Goal: Information Seeking & Learning: Check status

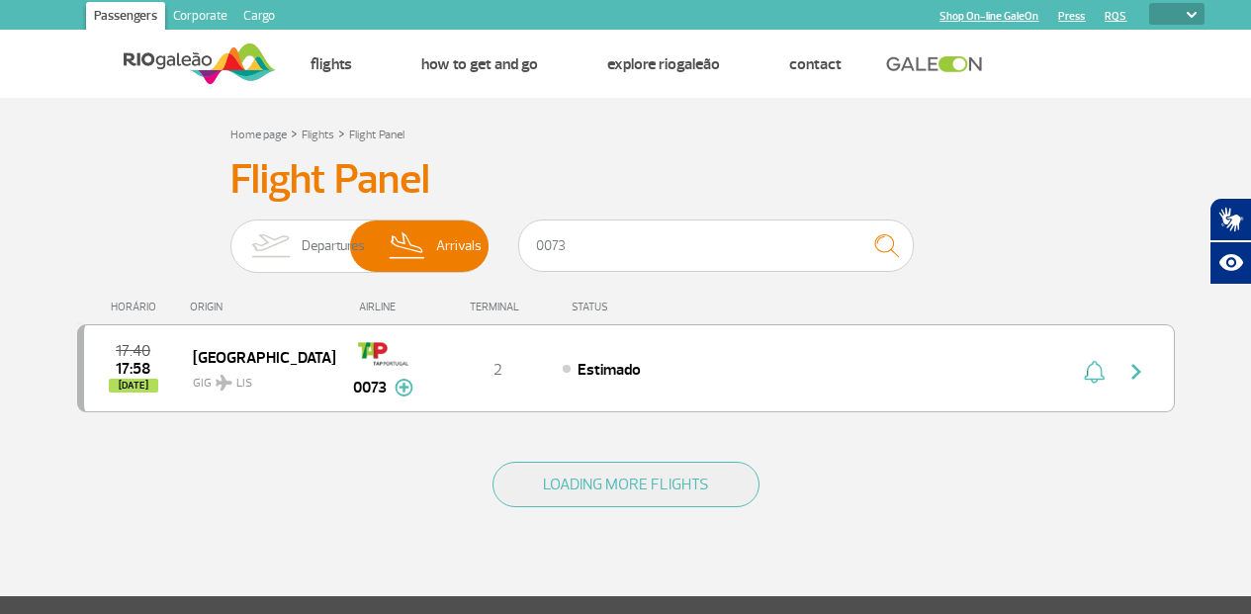
select select
drag, startPoint x: 0, startPoint y: 0, endPoint x: 1137, endPoint y: 367, distance: 1195.2
click at [1137, 367] on img "button" at bounding box center [1137, 372] width 24 height 24
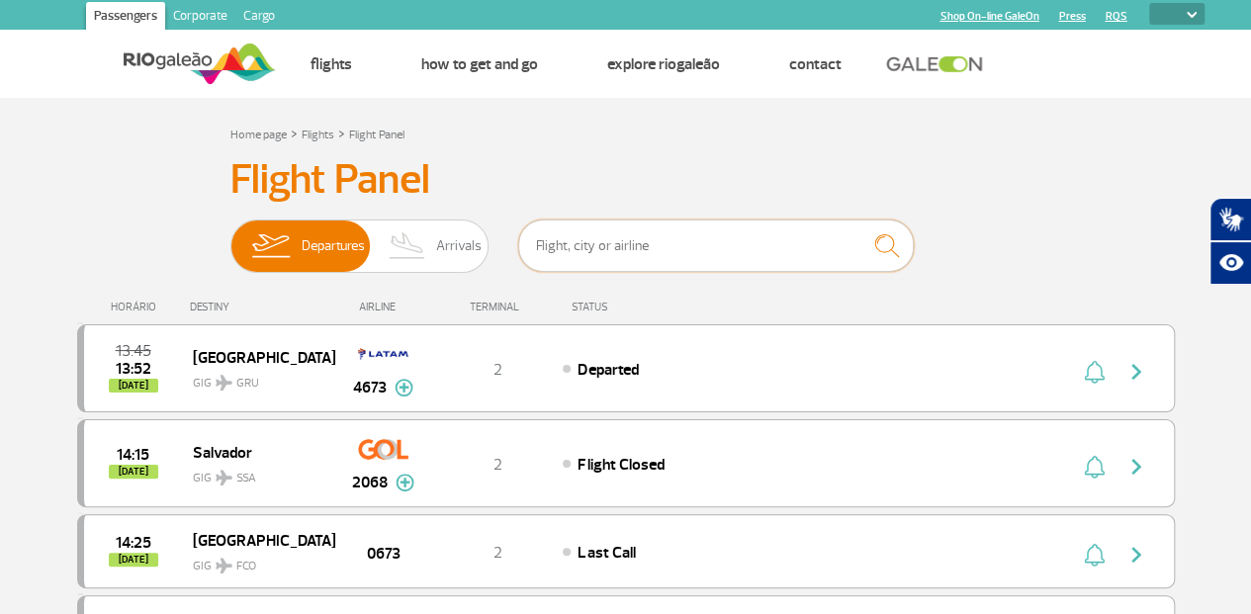
click at [591, 234] on input "text" at bounding box center [716, 246] width 396 height 52
type input "0073"
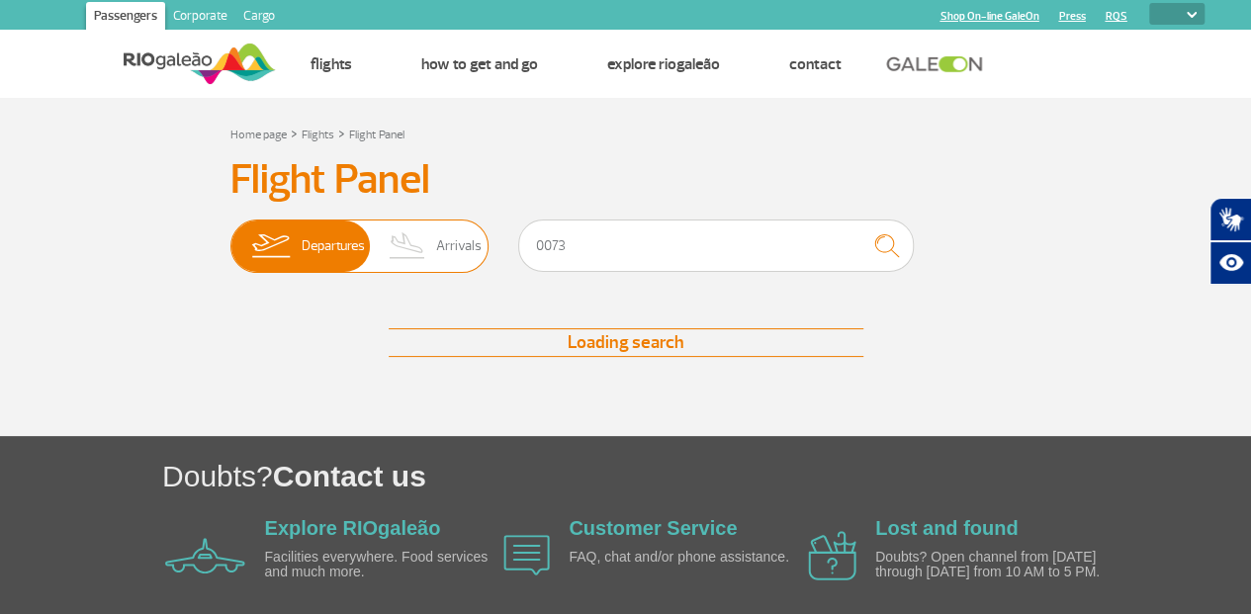
click at [451, 248] on span "Arrivals" at bounding box center [458, 246] width 45 height 51
click at [230, 236] on input "Departures Arrivals" at bounding box center [230, 236] width 0 height 0
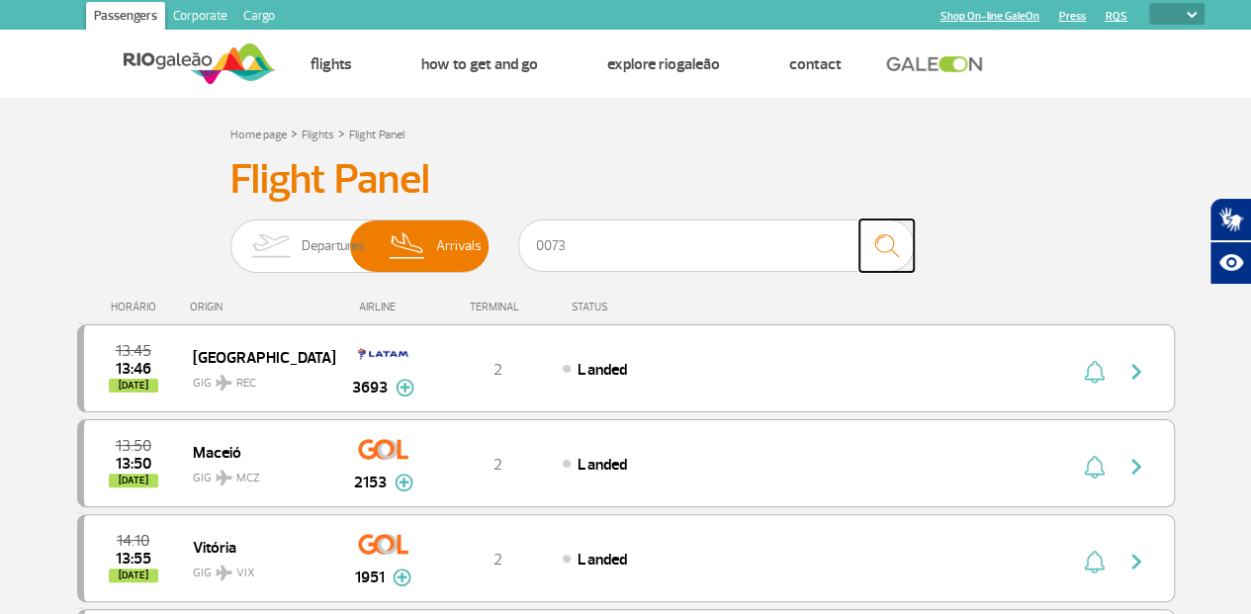
click at [893, 253] on img "submit" at bounding box center [886, 246] width 43 height 41
click at [712, 236] on input "0073" at bounding box center [716, 246] width 396 height 52
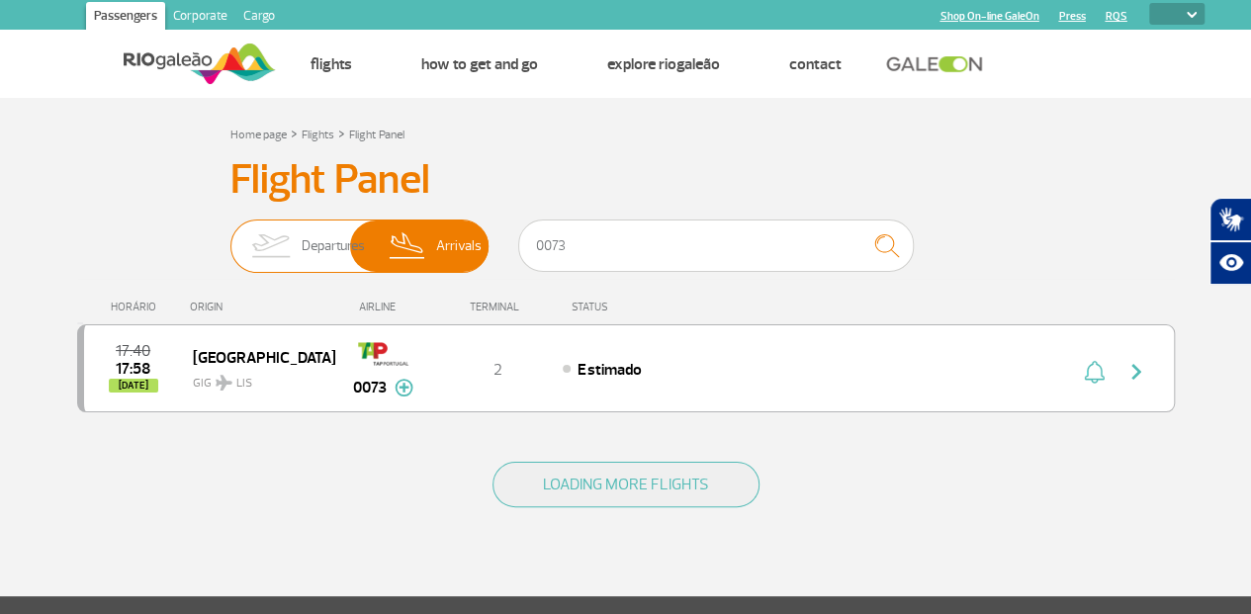
click at [301, 247] on img at bounding box center [270, 246] width 62 height 51
click at [230, 236] on input "Departures Arrivals" at bounding box center [230, 236] width 0 height 0
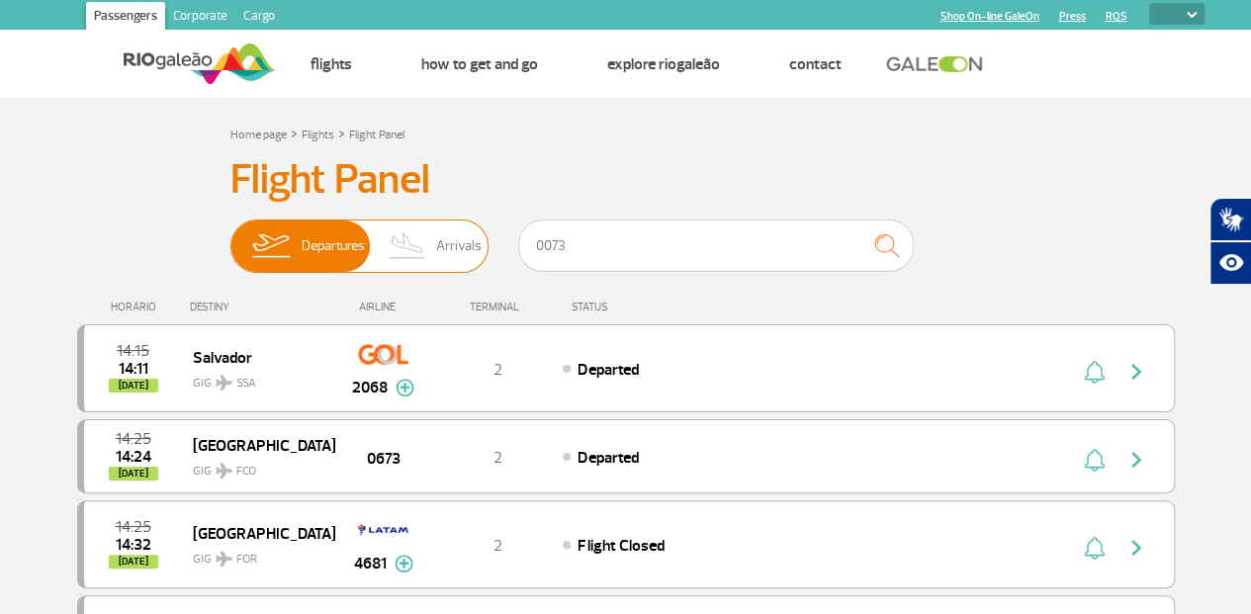
click at [462, 250] on span "Arrivals" at bounding box center [458, 246] width 45 height 51
click at [230, 236] on input "Departures Arrivals" at bounding box center [230, 236] width 0 height 0
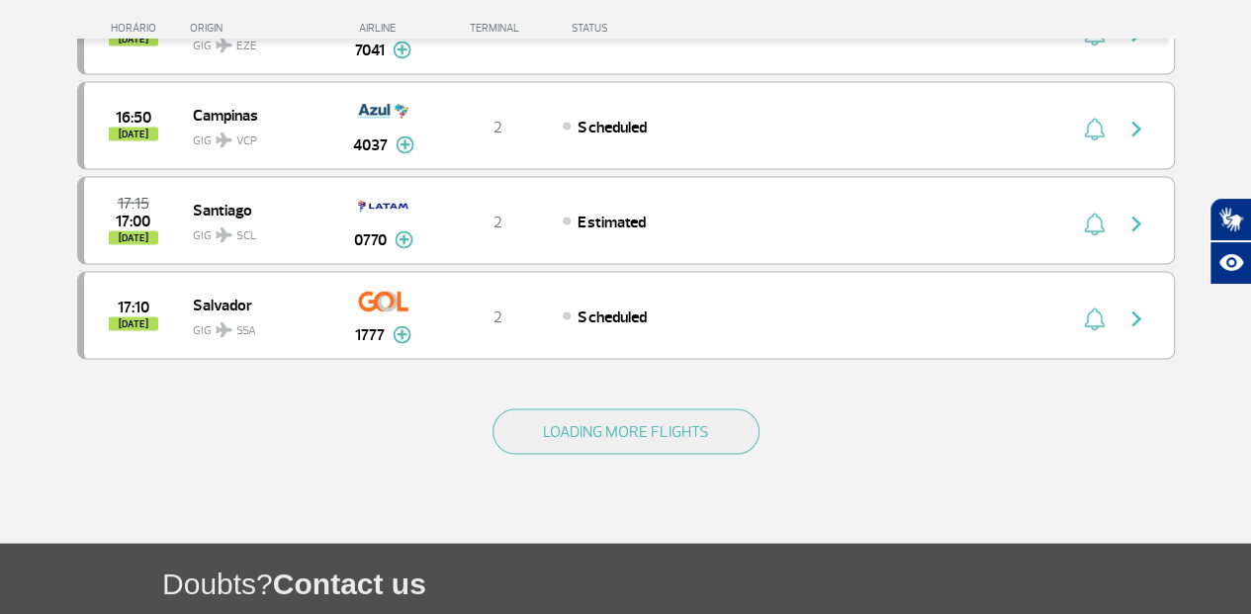
scroll to position [1879, 0]
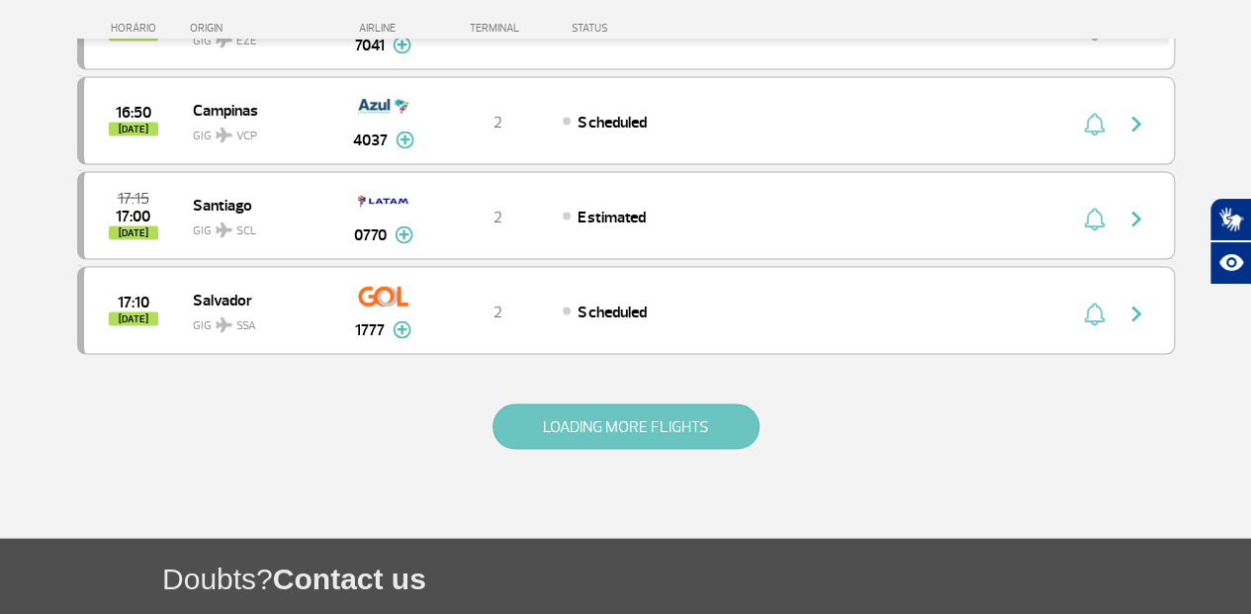
click at [558, 405] on button "LOADING MORE FLIGHTS" at bounding box center [626, 427] width 267 height 45
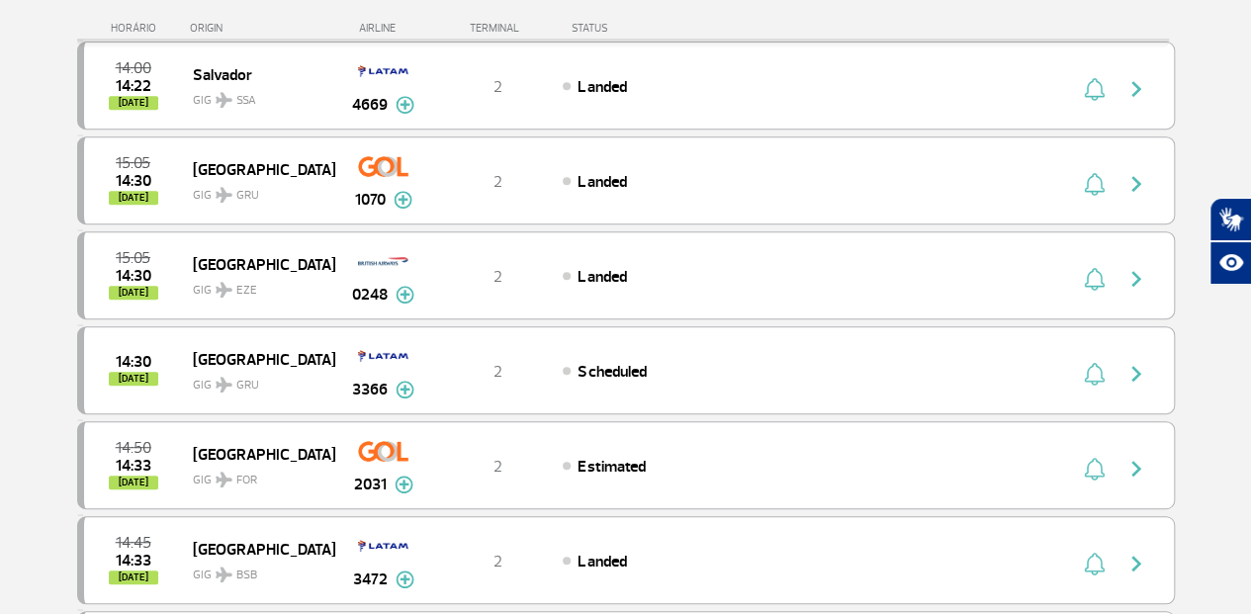
scroll to position [0, 0]
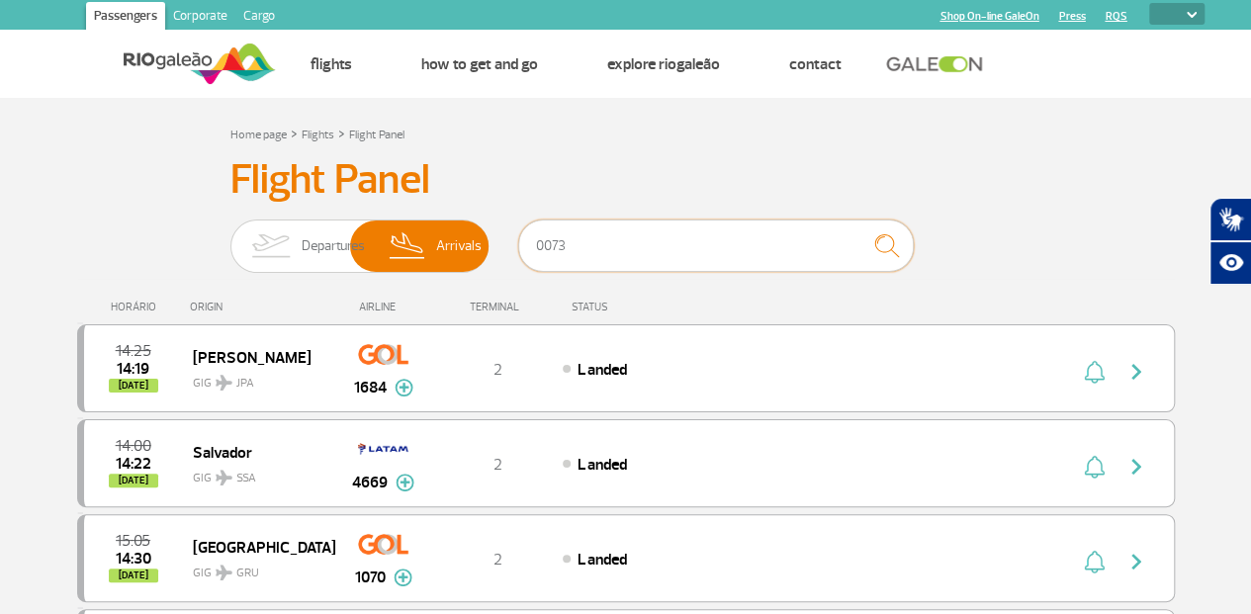
click at [665, 255] on input "0073" at bounding box center [716, 246] width 396 height 52
click at [886, 239] on img "submit" at bounding box center [886, 246] width 43 height 41
click at [667, 244] on input "0073" at bounding box center [716, 246] width 396 height 52
